Goal: Browse casually

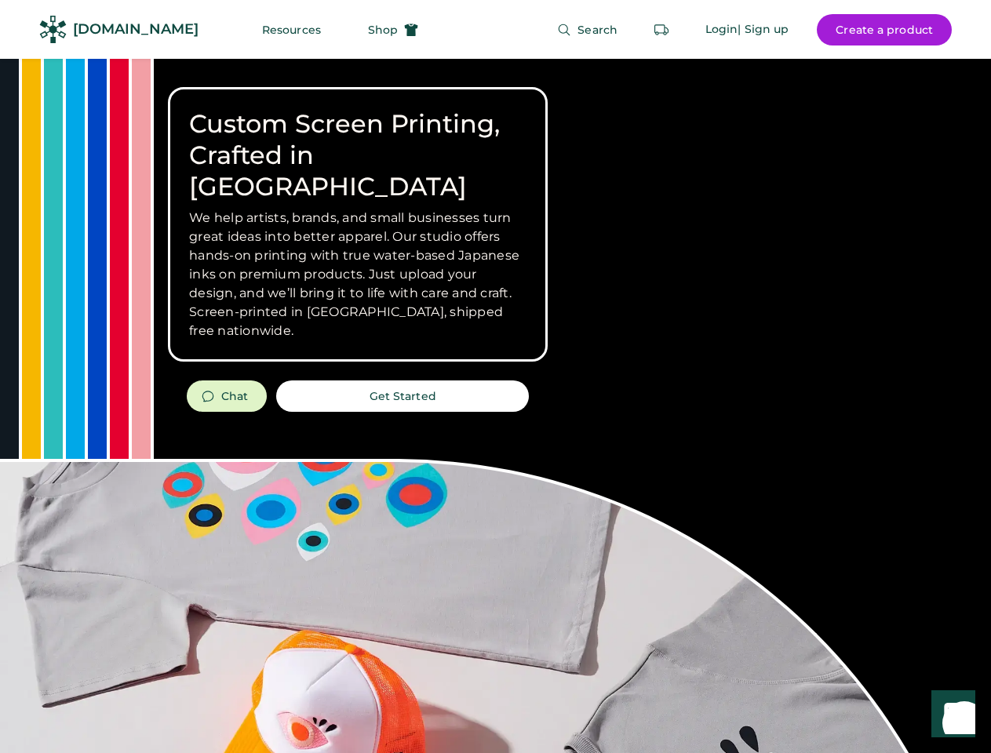
click at [495, 377] on div "Custom Screen Printing, Crafted in [GEOGRAPHIC_DATA] We help artists, brands, a…" at bounding box center [495, 557] width 991 height 996
click at [495, 406] on div "Custom Screen Printing, Crafted in [GEOGRAPHIC_DATA] We help artists, brands, a…" at bounding box center [495, 557] width 991 height 996
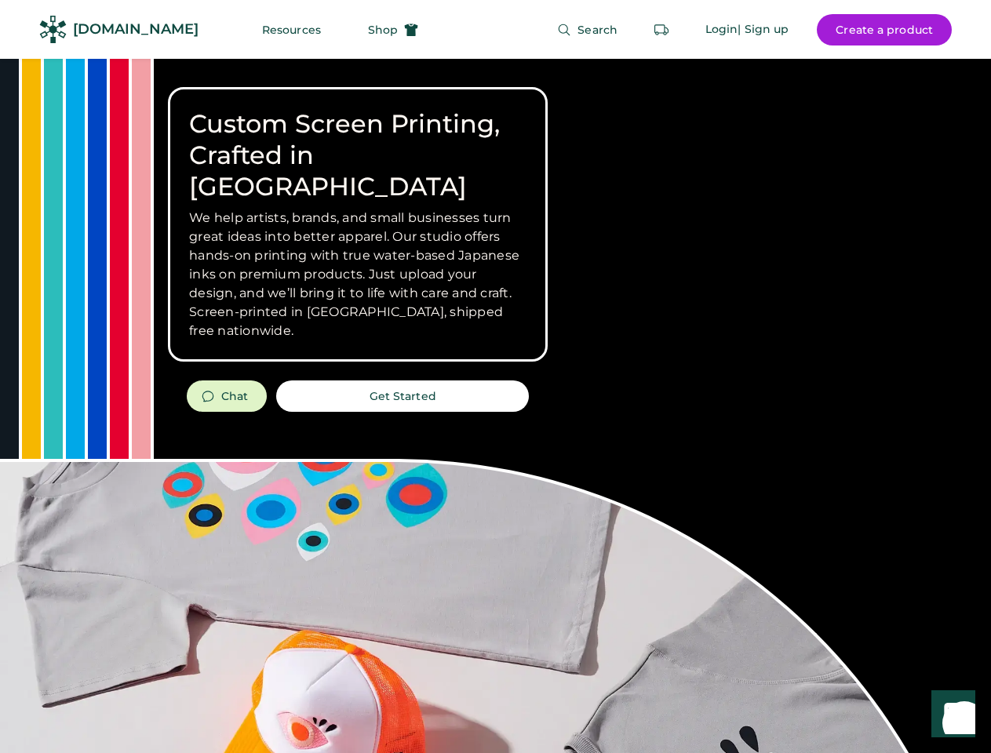
click at [495, 406] on div "Custom Screen Printing, Crafted in [GEOGRAPHIC_DATA] We help artists, brands, a…" at bounding box center [495, 557] width 991 height 996
click at [358, 224] on h3 "We help artists, brands, and small businesses turn great ideas into better appa…" at bounding box center [357, 275] width 337 height 132
click at [358, 209] on h3 "We help artists, brands, and small businesses turn great ideas into better appa…" at bounding box center [357, 275] width 337 height 132
click at [358, 140] on h1 "Custom Screen Printing, Crafted in [GEOGRAPHIC_DATA]" at bounding box center [357, 155] width 337 height 94
